Goal: Task Accomplishment & Management: Manage account settings

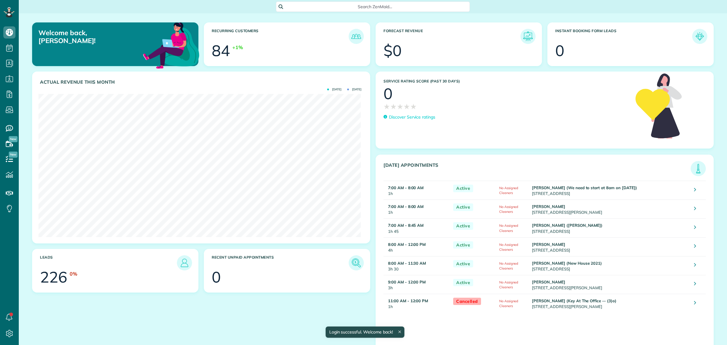
scroll to position [143, 323]
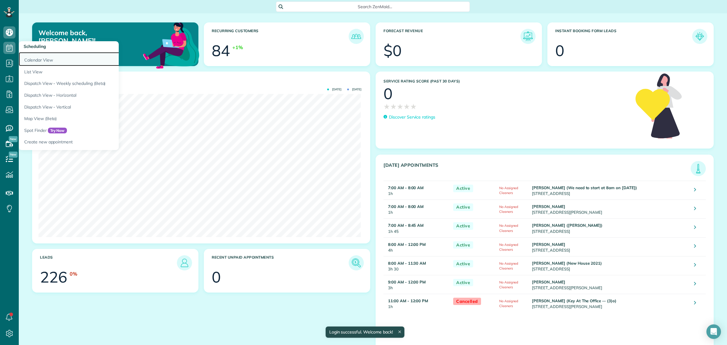
click at [34, 55] on link "Calendar View" at bounding box center [94, 59] width 151 height 14
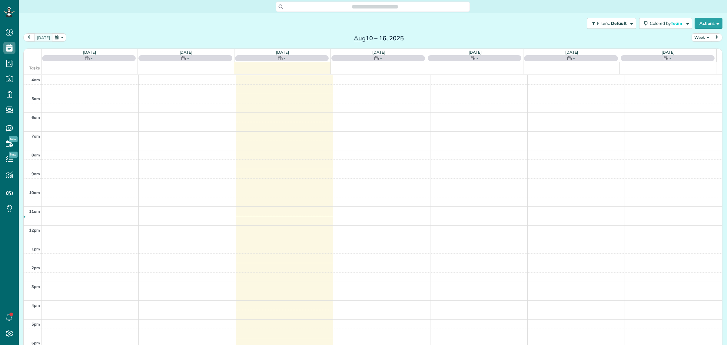
scroll to position [25, 0]
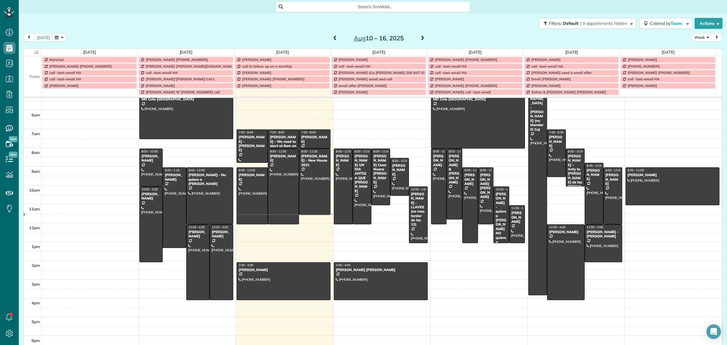
click at [359, 5] on span "Search ZenMaid…" at bounding box center [375, 7] width 184 height 6
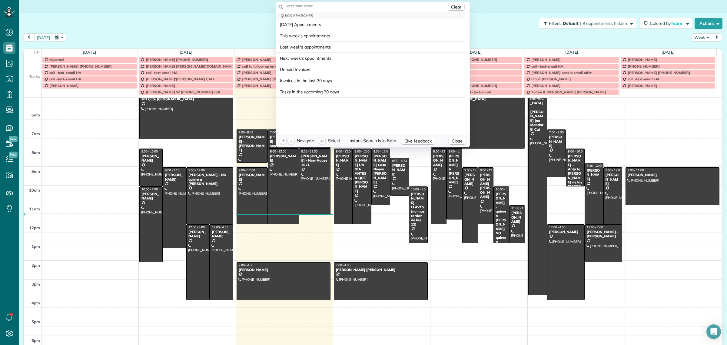
click at [359, 5] on input "text" at bounding box center [366, 7] width 160 height 6
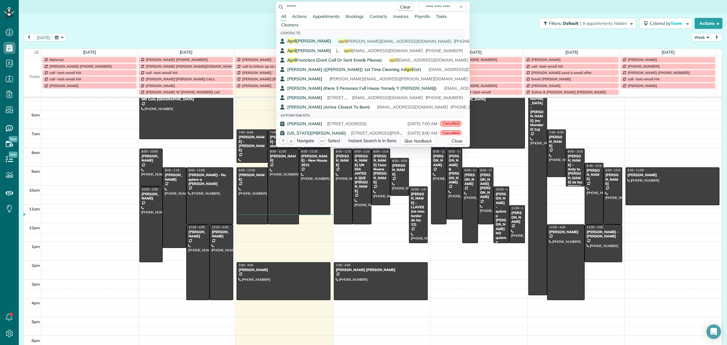
type input "*****"
click at [304, 39] on span "April Kristin" at bounding box center [309, 40] width 44 height 5
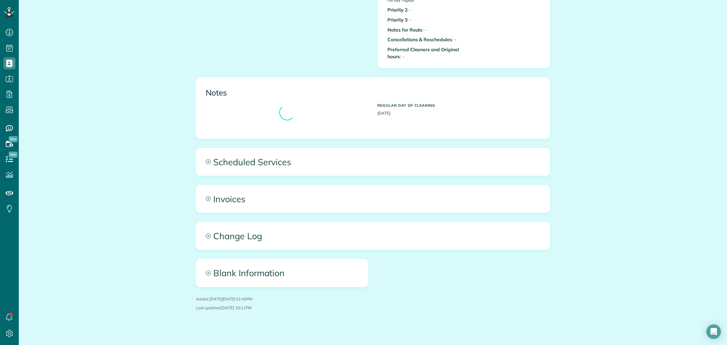
scroll to position [661, 0]
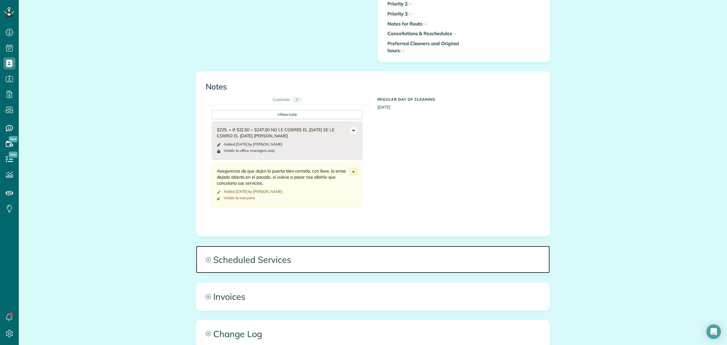
click at [261, 257] on span "Scheduled Services" at bounding box center [373, 259] width 354 height 27
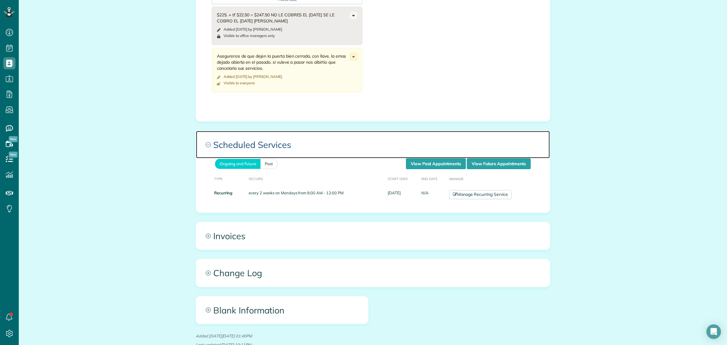
scroll to position [812, 0]
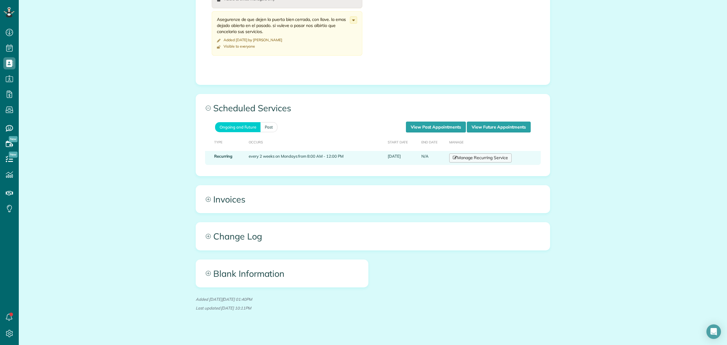
click at [476, 156] on link "Manage Recurring Service" at bounding box center [480, 157] width 62 height 9
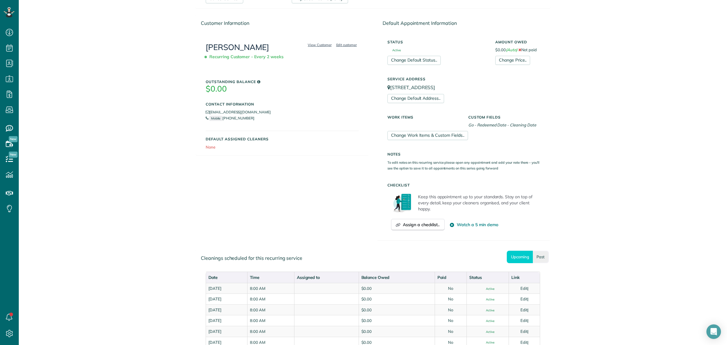
scroll to position [207, 0]
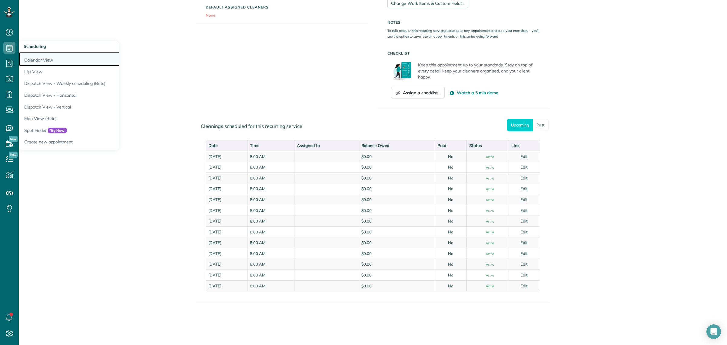
click at [41, 58] on link "Calendar View" at bounding box center [94, 59] width 151 height 14
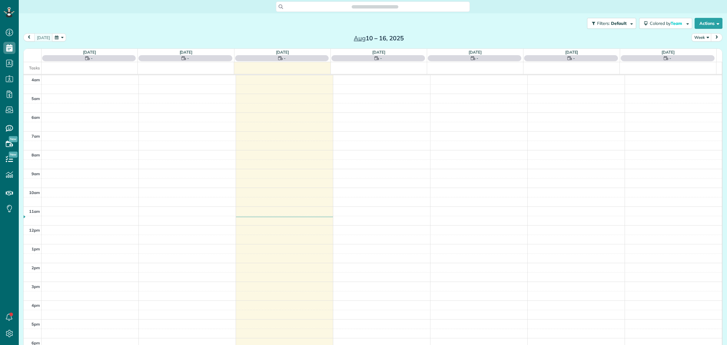
scroll to position [25, 0]
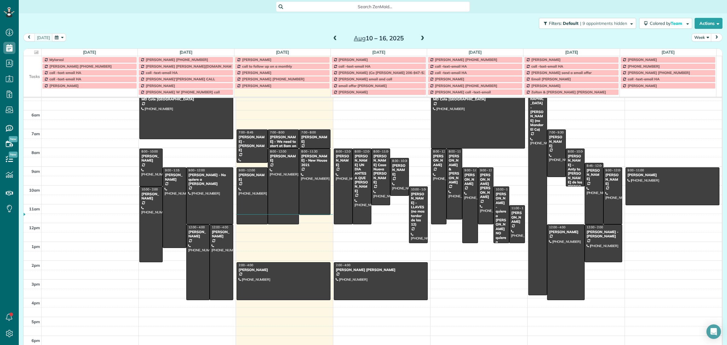
click at [419, 37] on span at bounding box center [422, 38] width 7 height 5
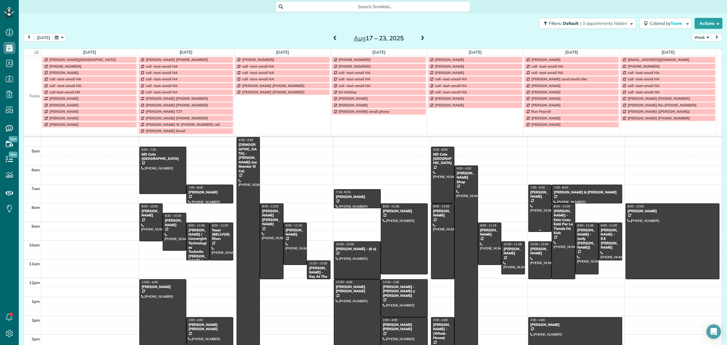
scroll to position [0, 0]
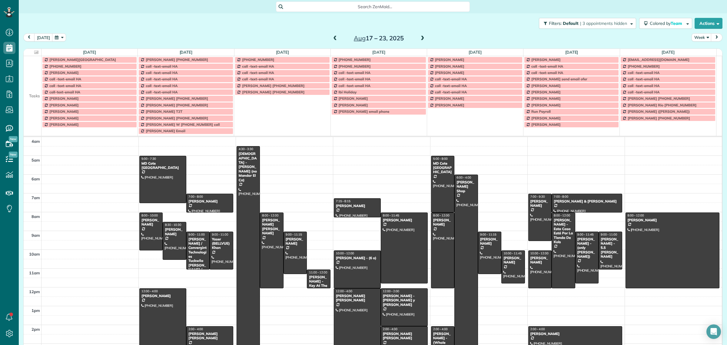
click at [419, 38] on span at bounding box center [422, 38] width 7 height 5
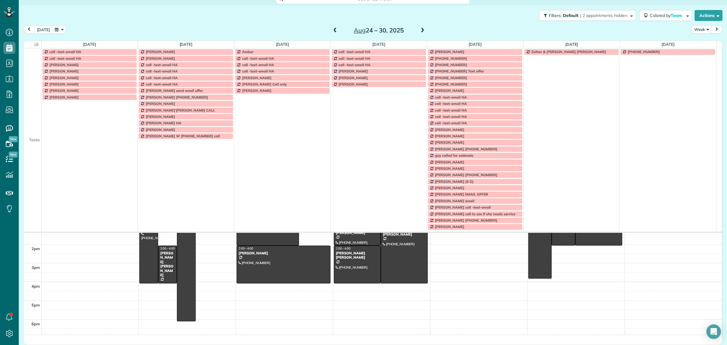
scroll to position [177, 0]
click at [28, 112] on td at bounding box center [33, 110] width 18 height 6
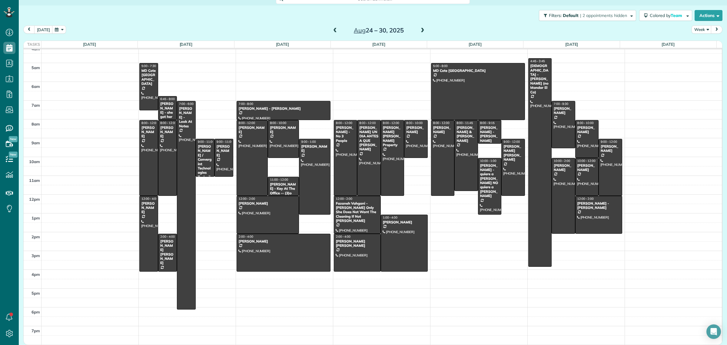
scroll to position [7, 0]
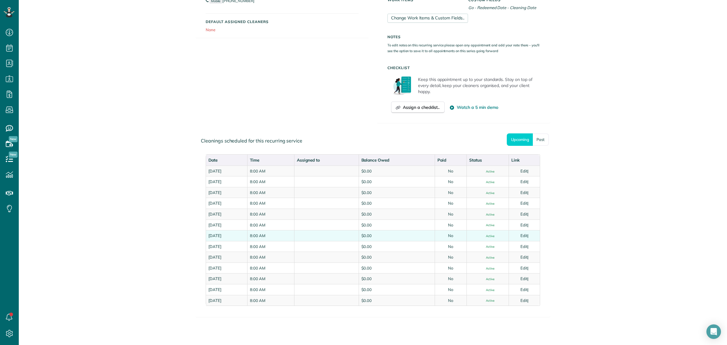
scroll to position [207, 0]
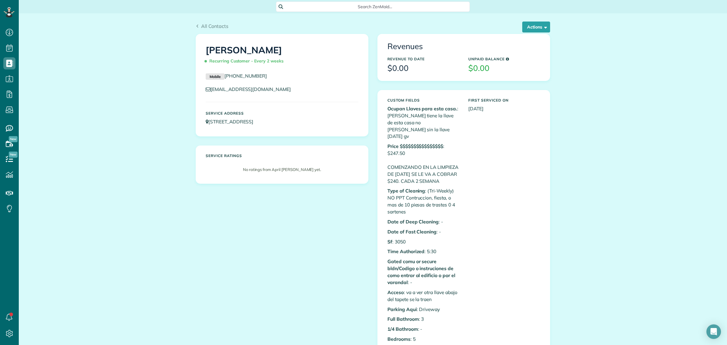
scroll to position [2, 2]
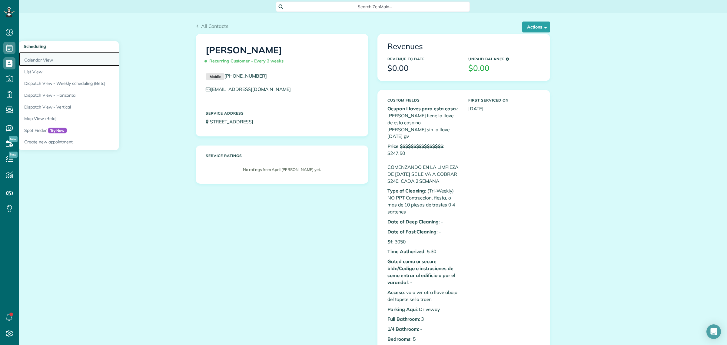
click at [34, 58] on link "Calendar View" at bounding box center [94, 59] width 151 height 14
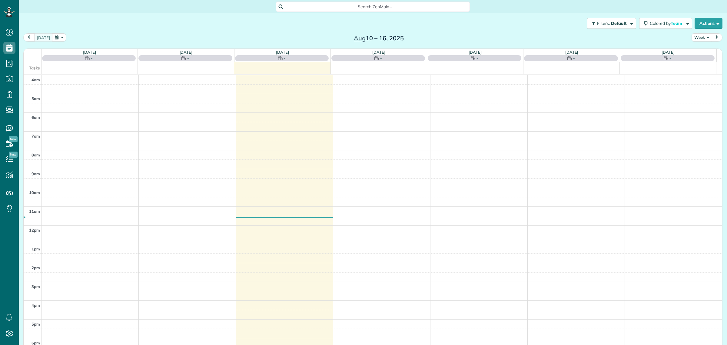
scroll to position [25, 0]
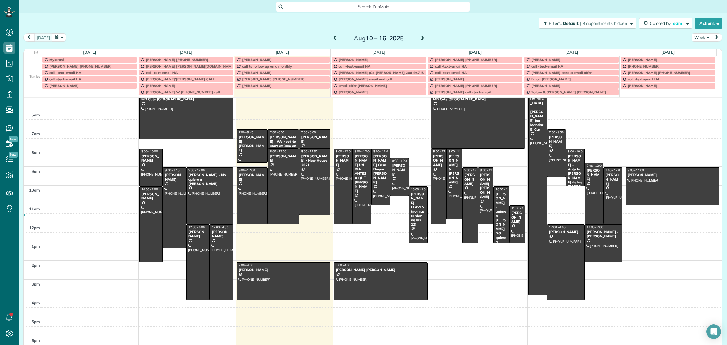
click at [419, 42] on span at bounding box center [422, 38] width 7 height 9
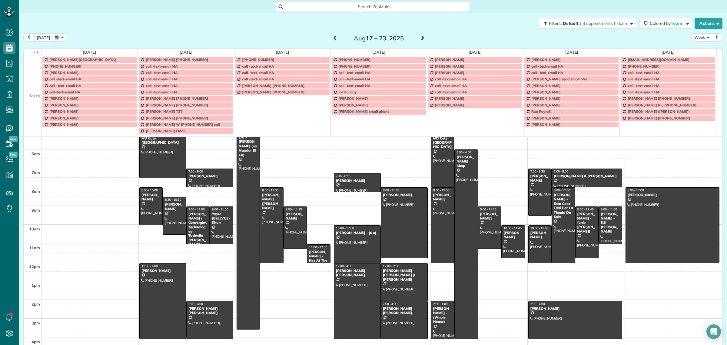
click at [419, 40] on span at bounding box center [422, 38] width 7 height 5
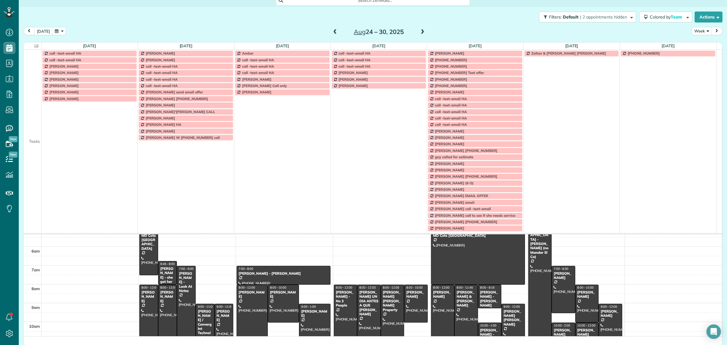
scroll to position [8, 0]
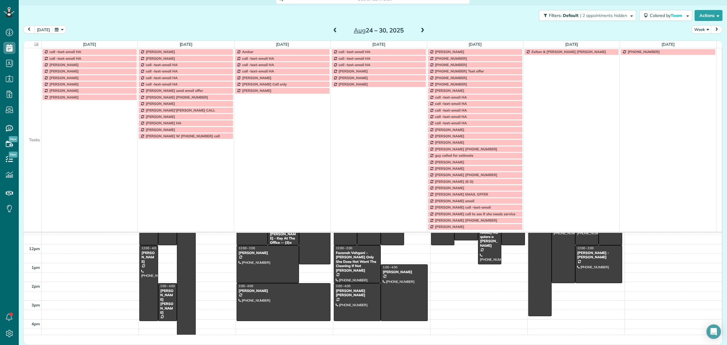
click at [37, 143] on td at bounding box center [33, 142] width 18 height 6
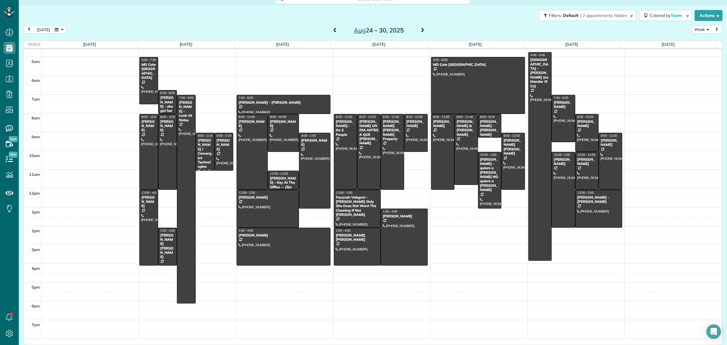
scroll to position [7, 0]
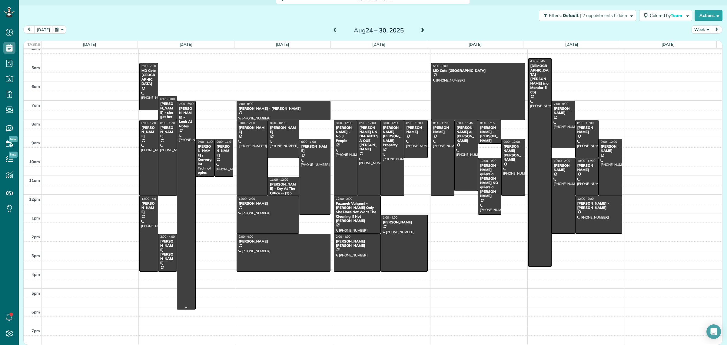
click at [187, 112] on div "[PERSON_NAME] - Look At Notes" at bounding box center [186, 117] width 15 height 22
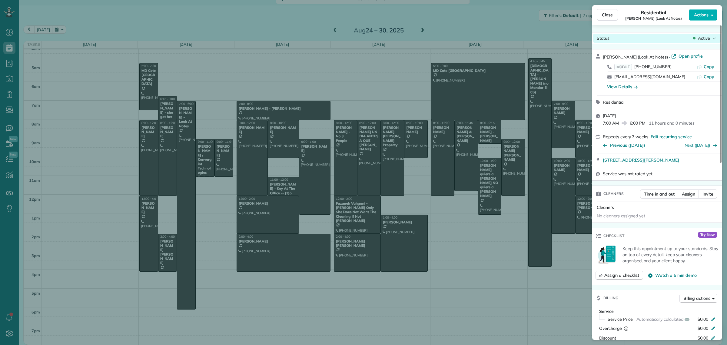
click at [706, 0] on div "Close Residential [PERSON_NAME] (Look At Notes) Actions Status Active [PERSON_N…" at bounding box center [363, 0] width 727 height 0
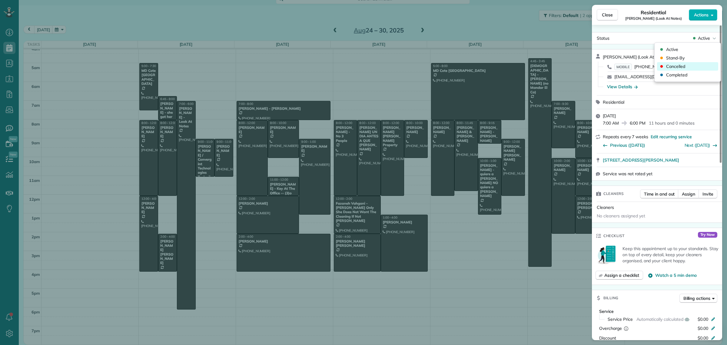
click at [675, 65] on span "Cancelled" at bounding box center [675, 66] width 19 height 6
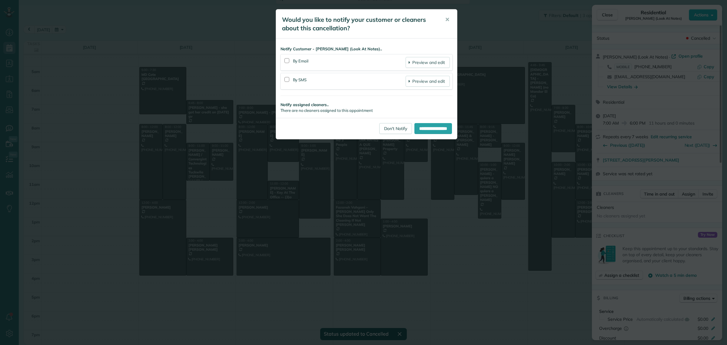
scroll to position [7, 0]
click at [449, 19] on button "✕" at bounding box center [447, 19] width 14 height 15
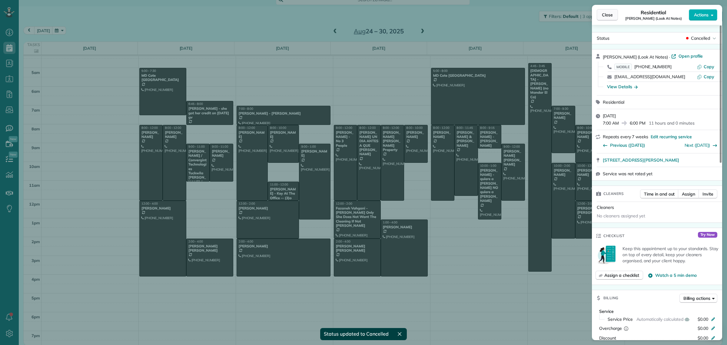
click at [609, 15] on span "Close" at bounding box center [607, 15] width 11 height 6
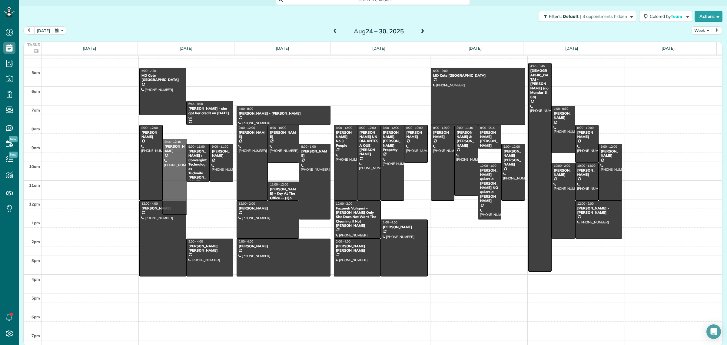
drag, startPoint x: 172, startPoint y: 148, endPoint x: 170, endPoint y: 160, distance: 12.2
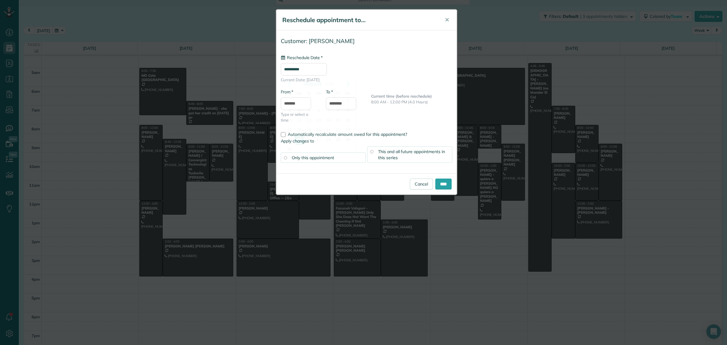
click at [294, 69] on input "**********" at bounding box center [304, 69] width 46 height 12
click at [339, 131] on link "22" at bounding box center [338, 130] width 10 height 10
type input "**********"
click at [291, 101] on input "*******" at bounding box center [296, 103] width 30 height 13
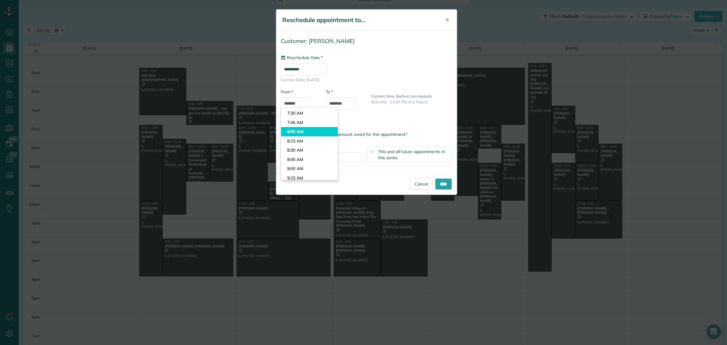
type input "*******"
click at [302, 129] on body "Dashboard Scheduling Calendar View List View Dispatch View - Weekly scheduling …" at bounding box center [363, 172] width 727 height 345
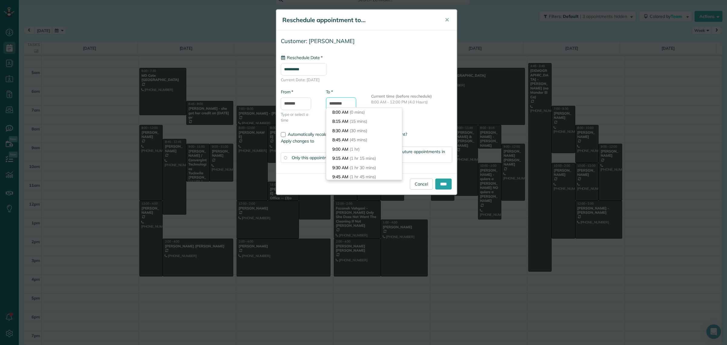
click at [334, 107] on body "Dashboard Scheduling Calendar View List View Dispatch View - Weekly scheduling …" at bounding box center [363, 172] width 727 height 345
type input "********"
click at [351, 174] on li "11:45 AM (3 hrs 45 mins)" at bounding box center [364, 174] width 76 height 9
click at [438, 185] on input "****" at bounding box center [443, 183] width 16 height 11
